Goal: Task Accomplishment & Management: Manage account settings

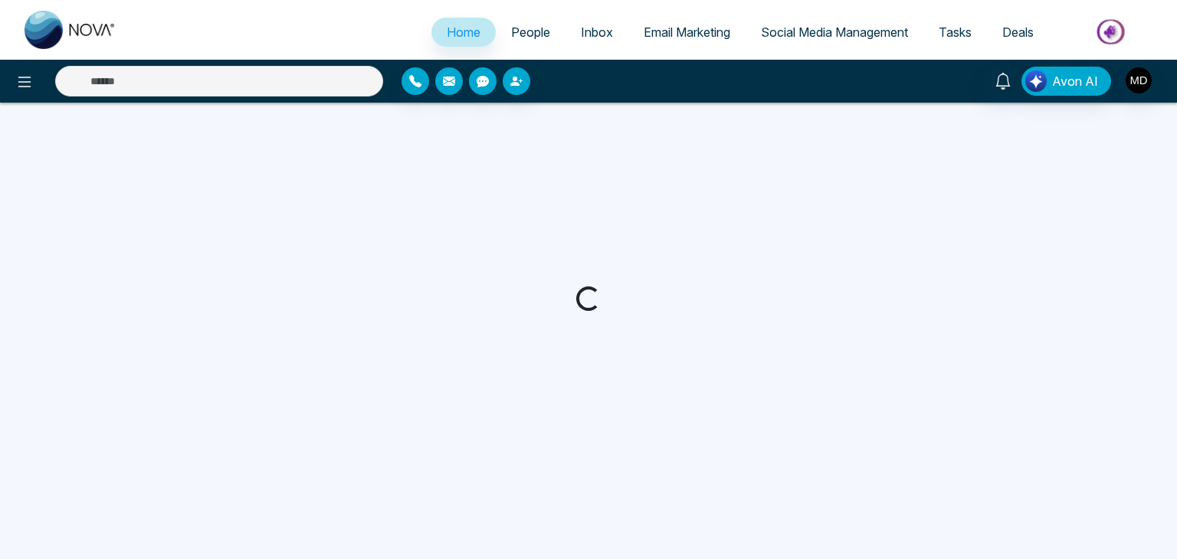
select select "*"
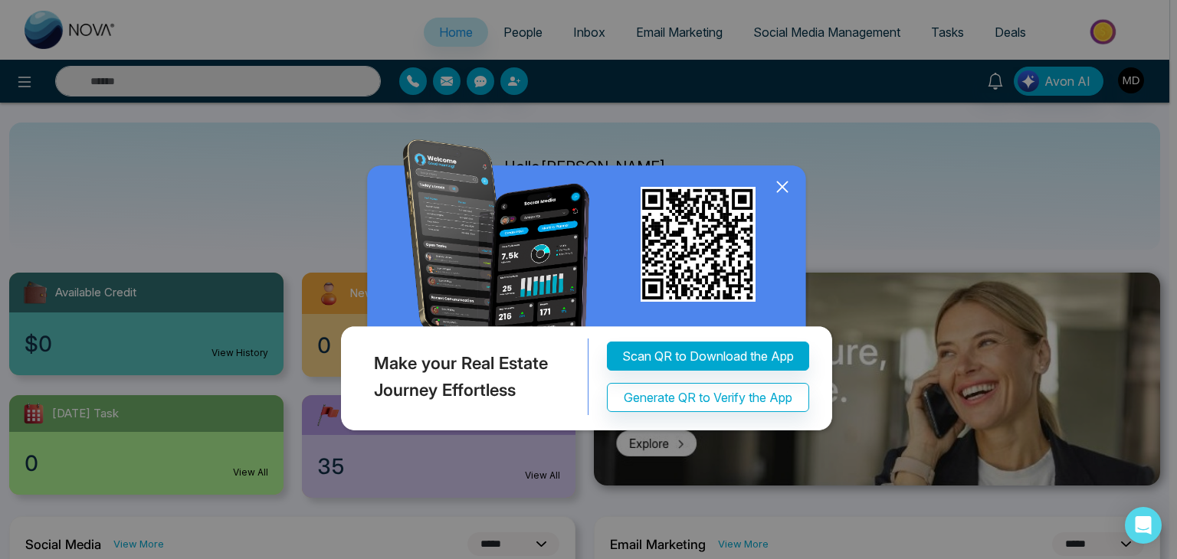
click at [785, 187] on icon at bounding box center [782, 186] width 23 height 23
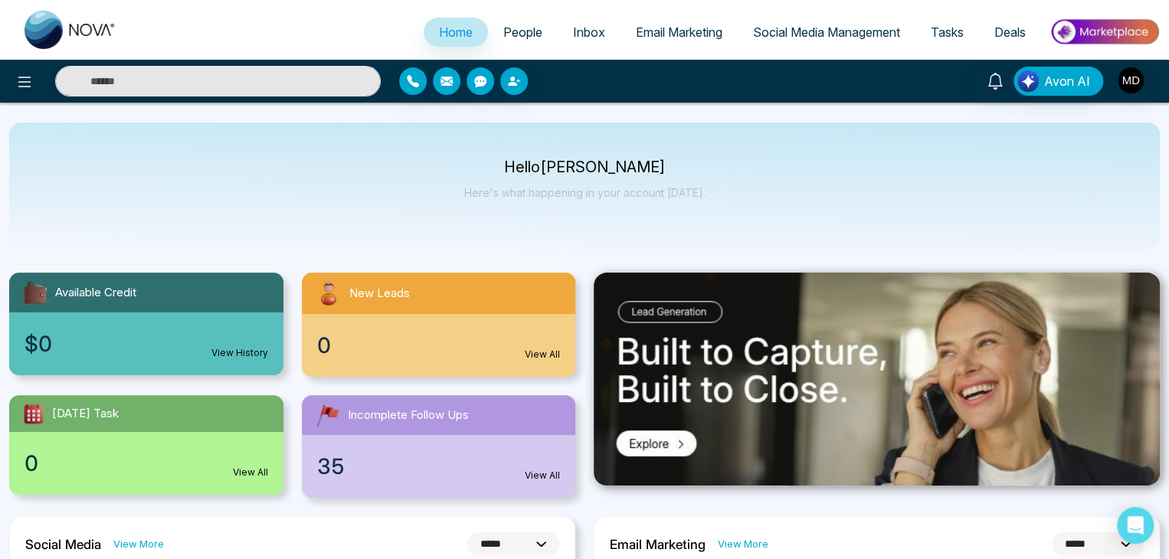
click at [538, 34] on link "People" at bounding box center [523, 32] width 70 height 29
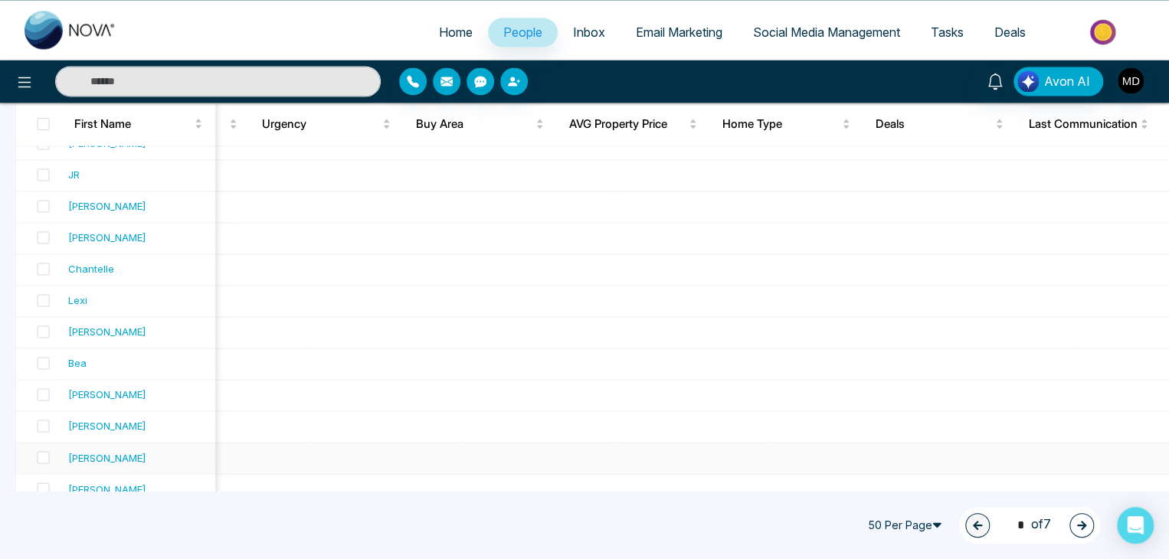
scroll to position [1388, 0]
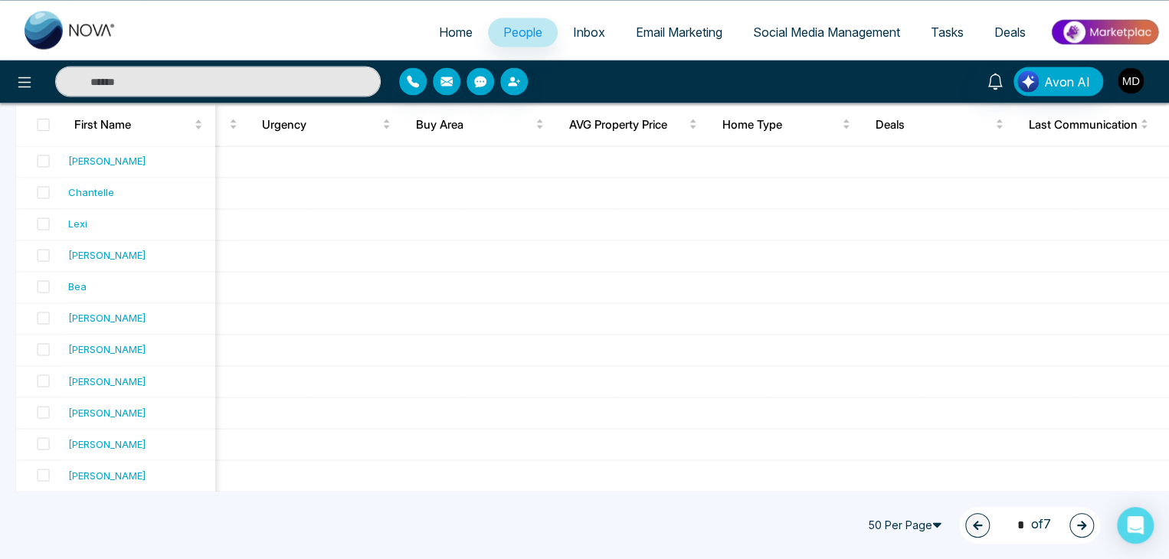
click at [1134, 74] on img "button" at bounding box center [1131, 80] width 26 height 26
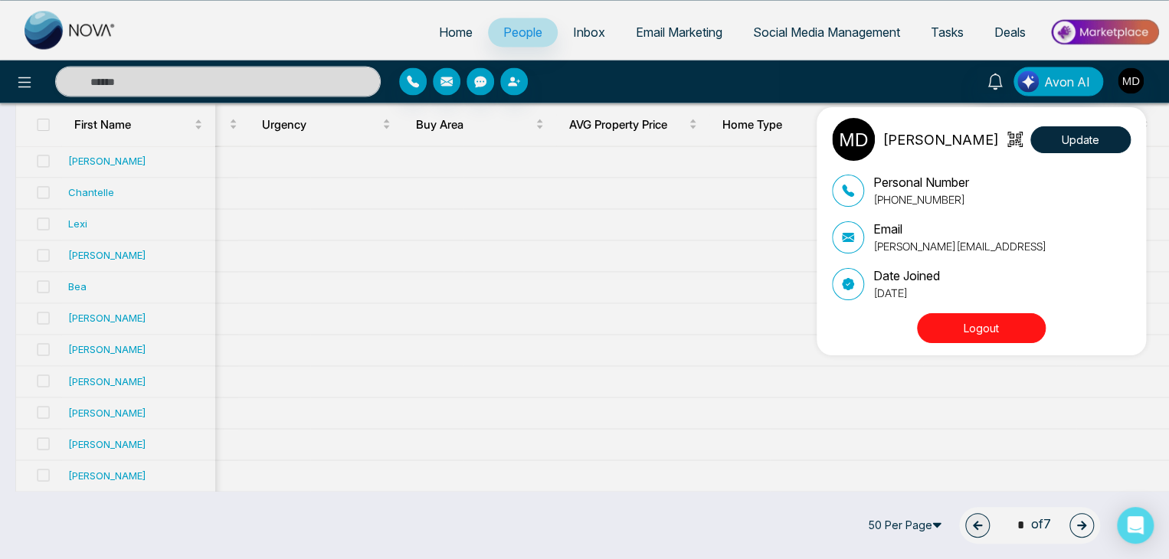
click at [998, 328] on button "Logout" at bounding box center [981, 328] width 129 height 30
